Goal: Navigation & Orientation: Find specific page/section

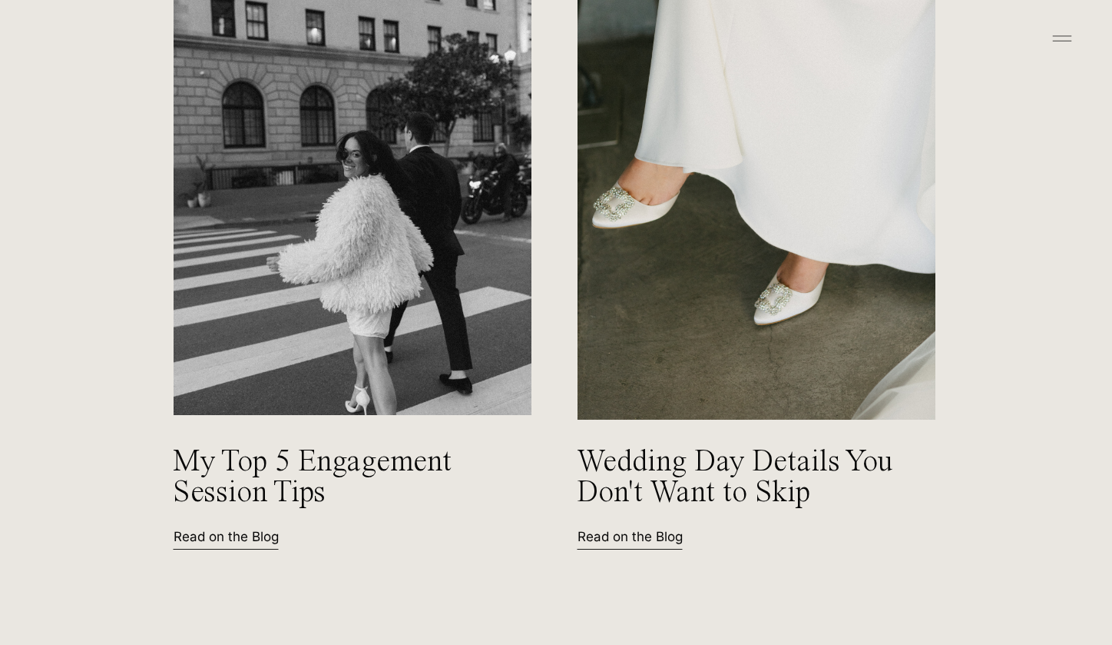
scroll to position [6590, 0]
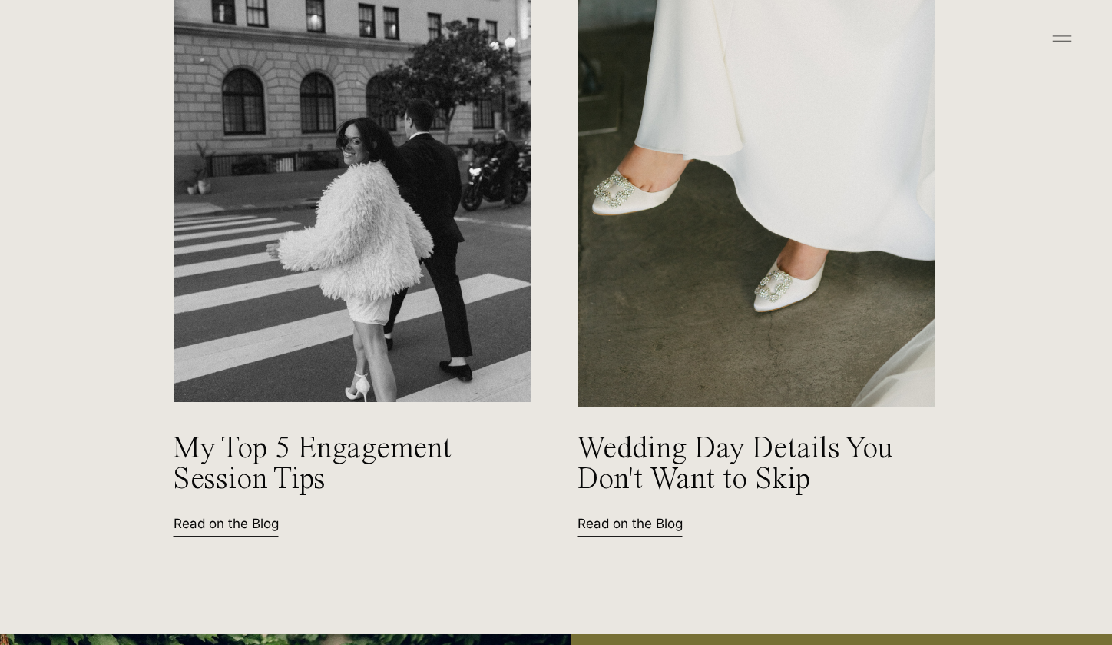
click at [1063, 43] on icon at bounding box center [1062, 38] width 31 height 25
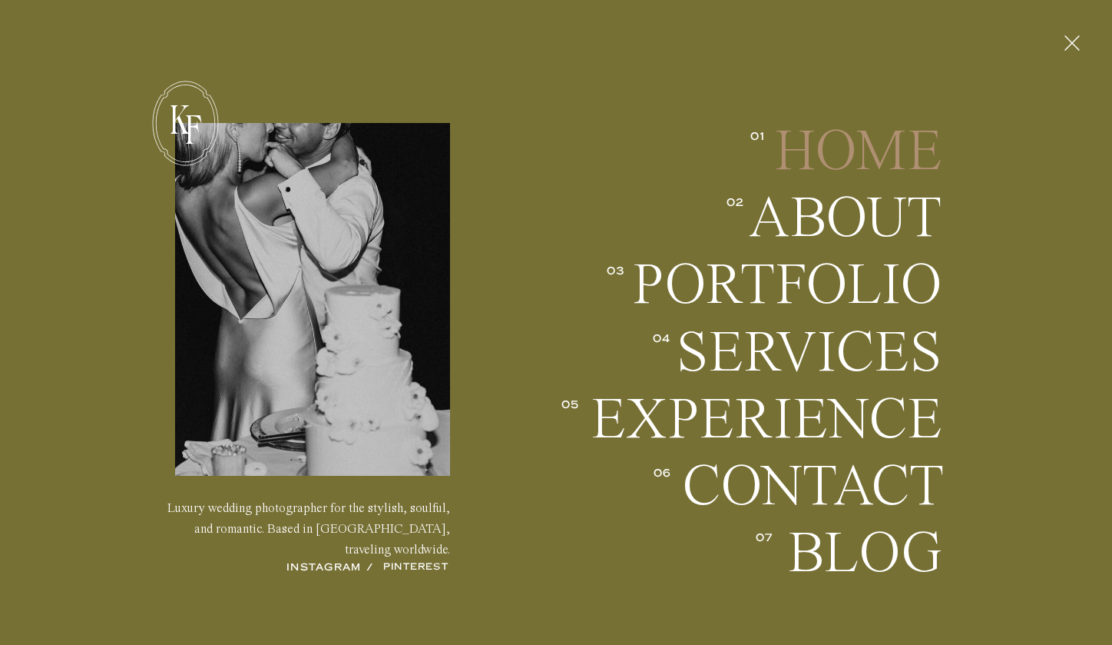
click at [819, 148] on h2 "Home" at bounding box center [852, 151] width 181 height 57
click at [914, 156] on h2 "Home" at bounding box center [852, 151] width 181 height 57
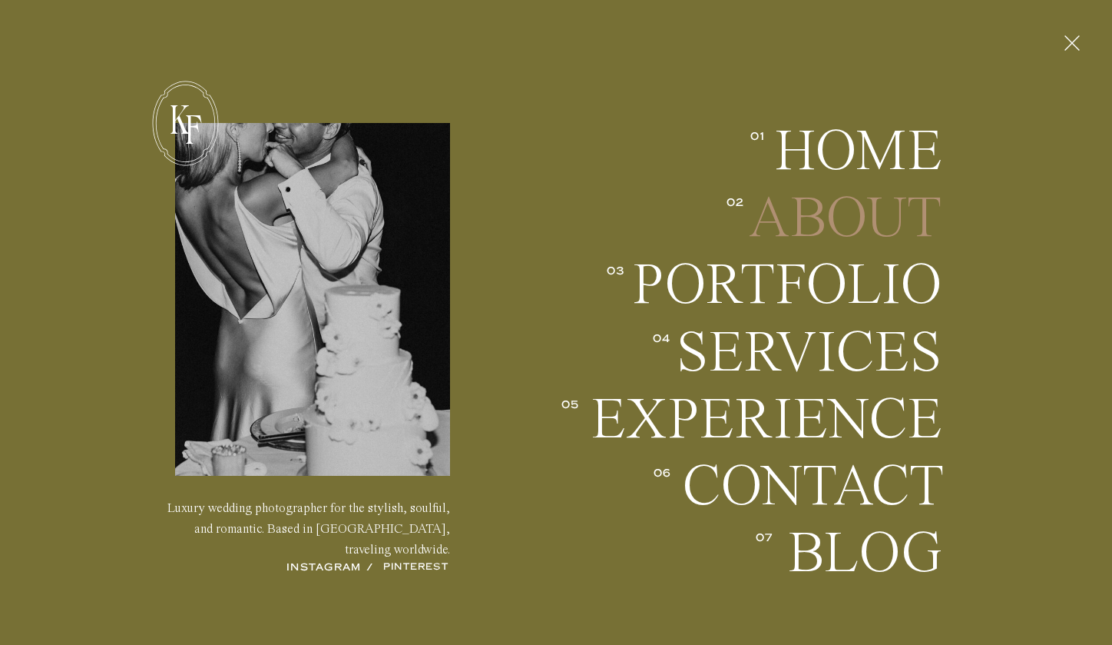
click at [902, 207] on h2 "About" at bounding box center [829, 218] width 227 height 57
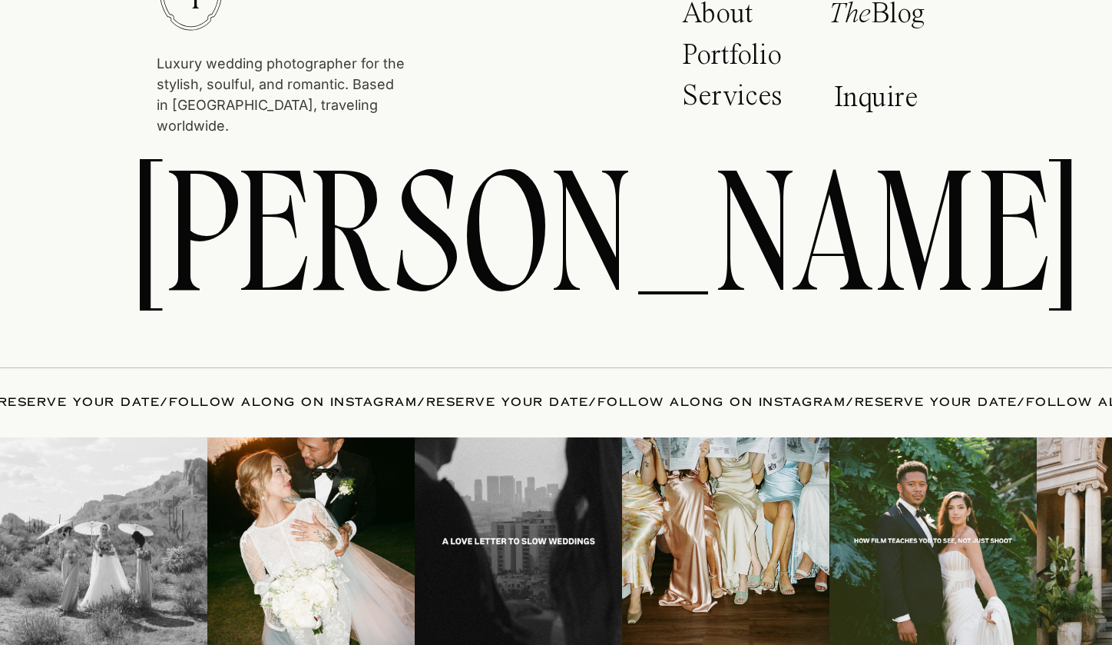
scroll to position [5832, 0]
click at [348, 549] on img at bounding box center [310, 540] width 207 height 207
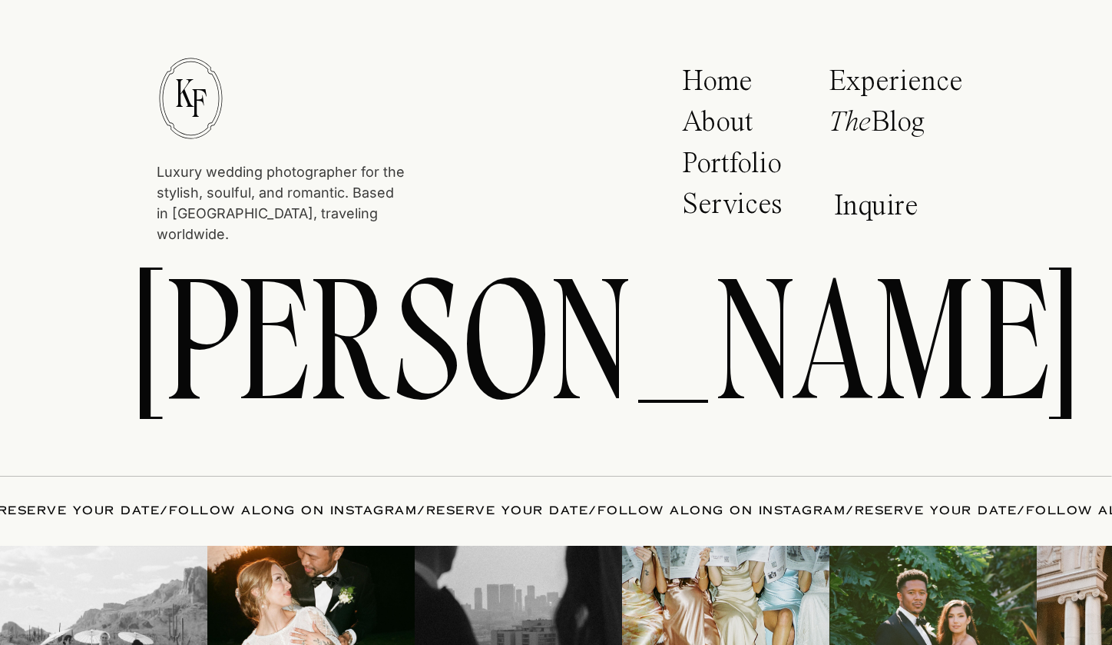
scroll to position [5724, 0]
click at [712, 118] on p "About" at bounding box center [727, 127] width 91 height 38
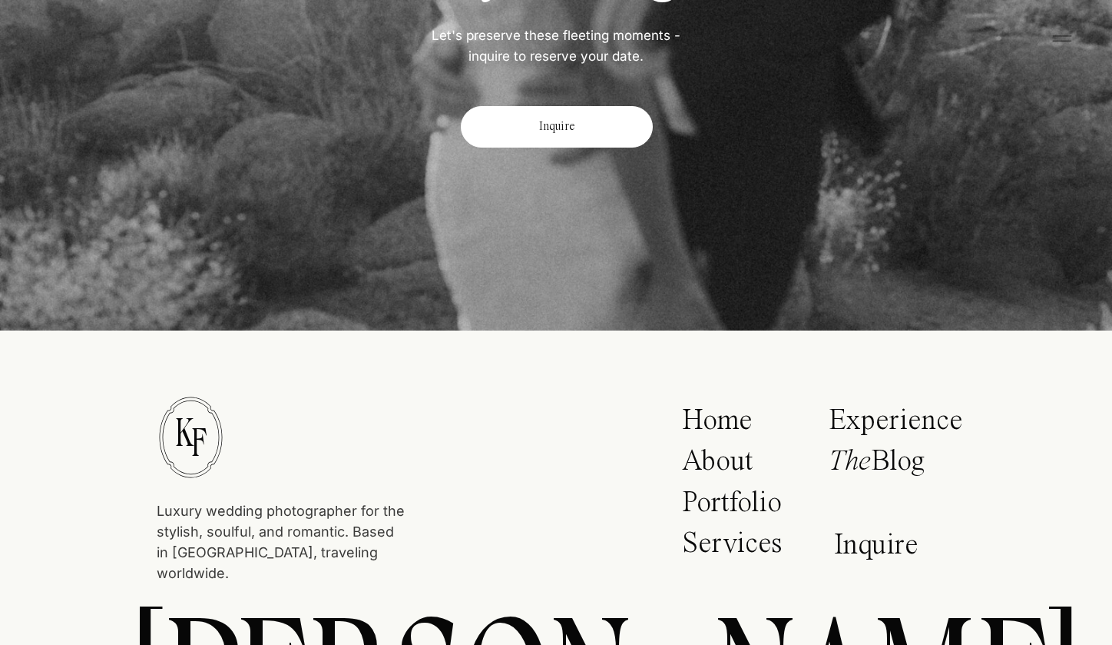
click at [840, 423] on p "Experience" at bounding box center [896, 423] width 134 height 34
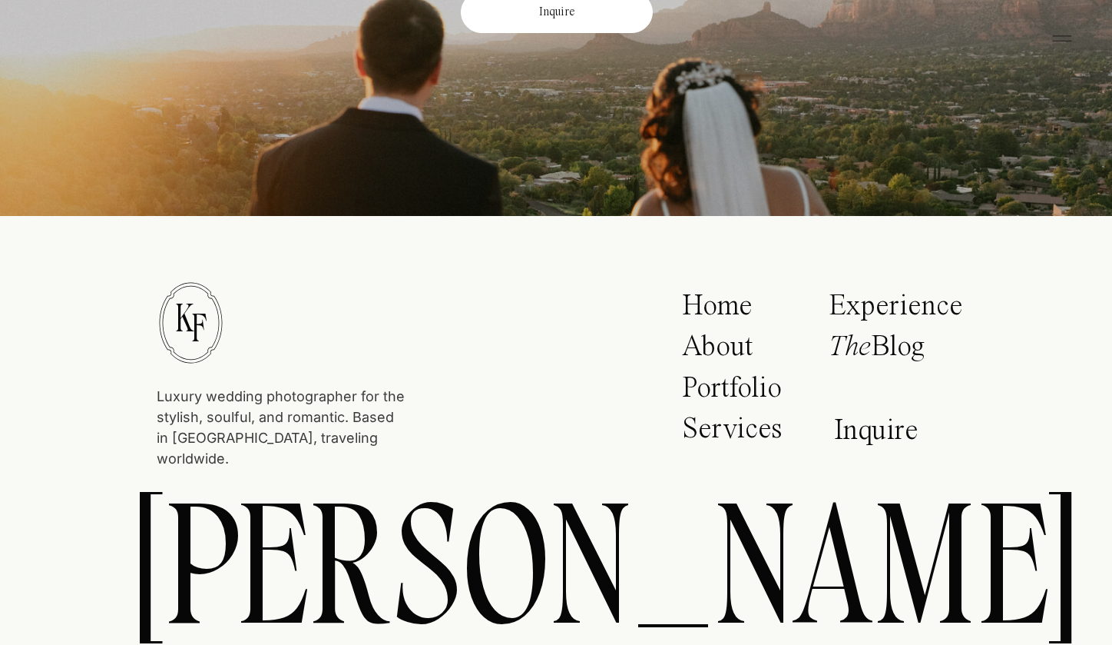
scroll to position [9095, 0]
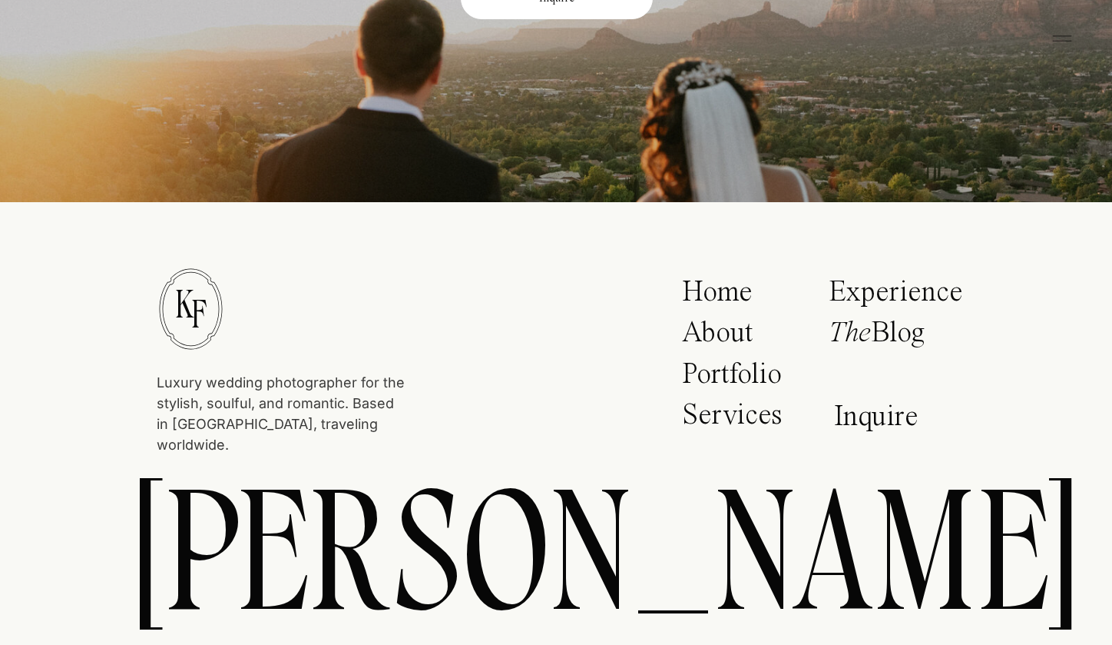
click at [773, 375] on p "Portfolio" at bounding box center [737, 379] width 110 height 38
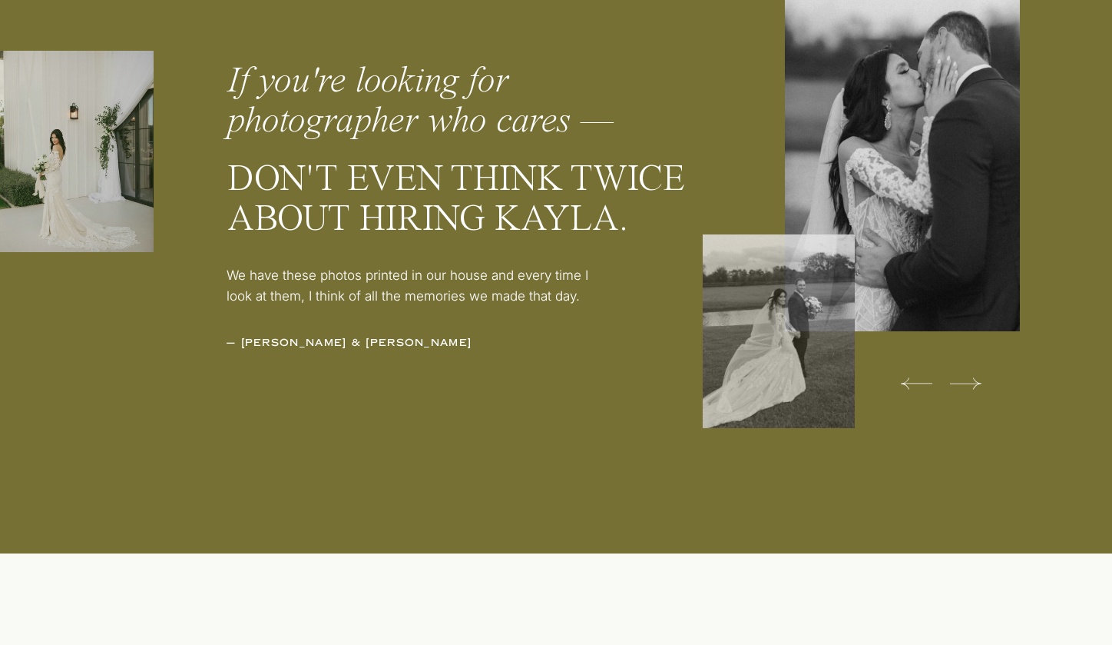
scroll to position [4908, 0]
